Goal: Obtain resource: Download file/media

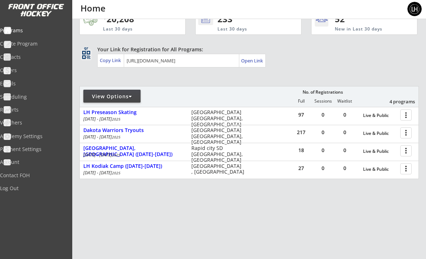
scroll to position [24, 0]
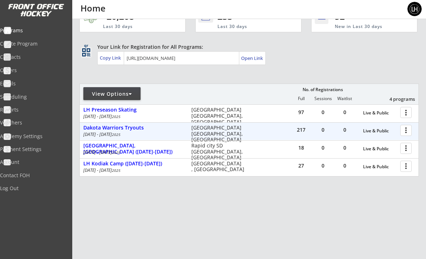
click at [405, 128] on div at bounding box center [407, 130] width 13 height 13
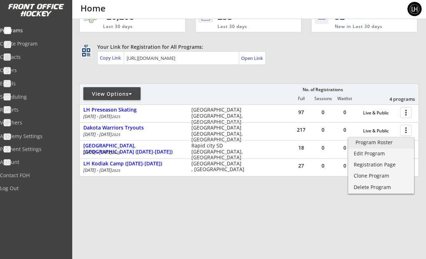
click at [380, 140] on div "Program Roster" at bounding box center [381, 142] width 51 height 5
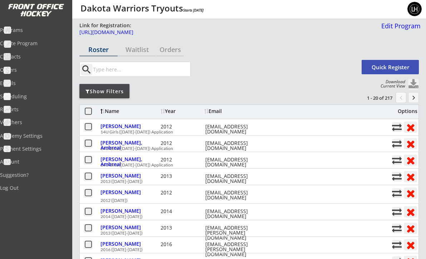
click at [116, 88] on div "Show Filters" at bounding box center [104, 91] width 50 height 7
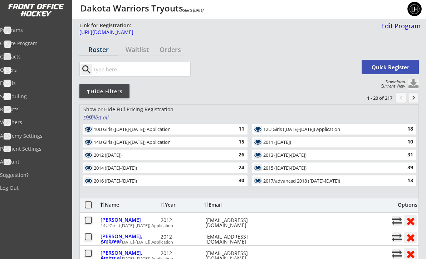
click at [157, 127] on div "10U Girls ([DATE]-[DATE]) Application" at bounding box center [161, 129] width 135 height 6
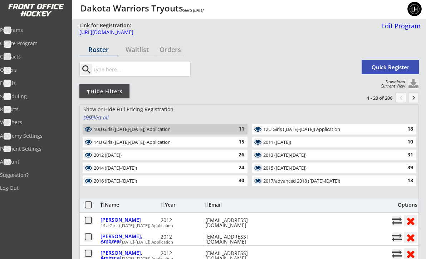
click at [178, 144] on div "14U Girls ([DATE]-[DATE]) Application" at bounding box center [161, 142] width 135 height 6
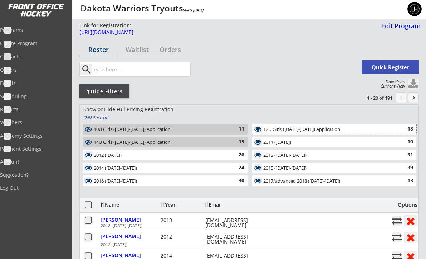
click at [292, 127] on div "12U Girls ([DATE]-[DATE]) Application" at bounding box center [331, 129] width 134 height 6
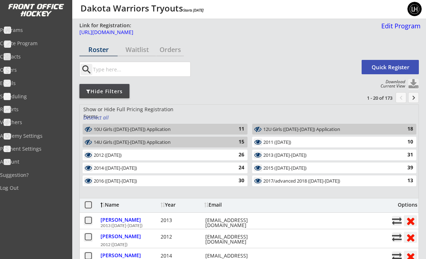
click at [413, 80] on button at bounding box center [414, 84] width 11 height 11
select select ""Player Info""
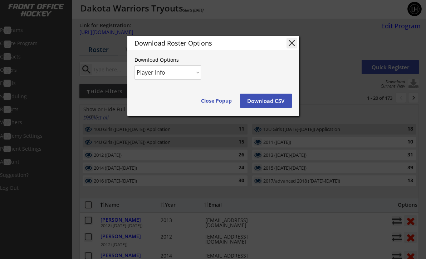
click at [268, 100] on button "Download CSV" at bounding box center [266, 100] width 52 height 14
